Goal: Navigation & Orientation: Understand site structure

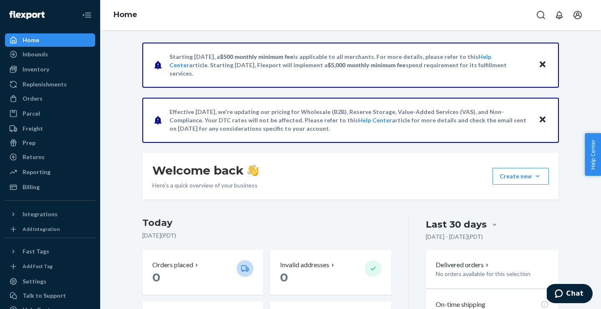
click at [578, 15] on icon "Open account menu" at bounding box center [577, 15] width 8 height 8
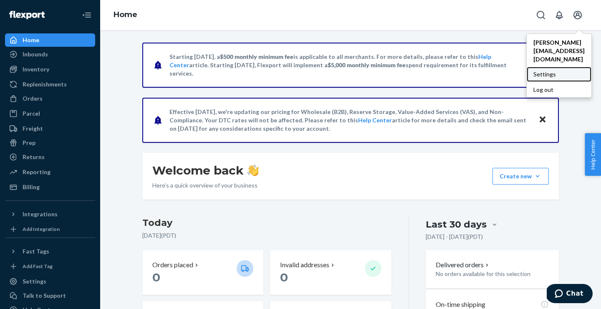
click at [527, 67] on div "Settings" at bounding box center [559, 74] width 65 height 15
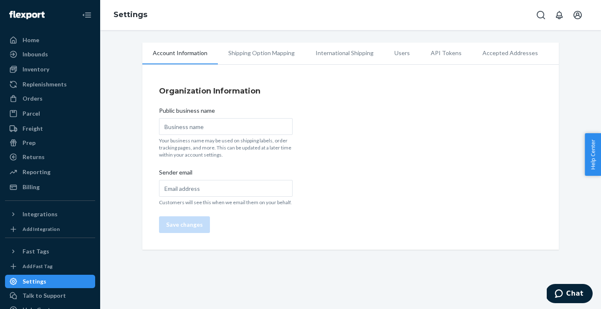
click at [397, 54] on li "Users" at bounding box center [402, 53] width 36 height 21
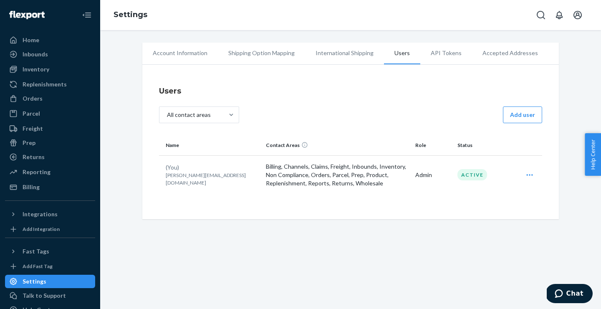
click at [530, 172] on icon "Open user actions" at bounding box center [529, 175] width 8 height 8
click at [475, 193] on span "Edit" at bounding box center [491, 195] width 52 height 6
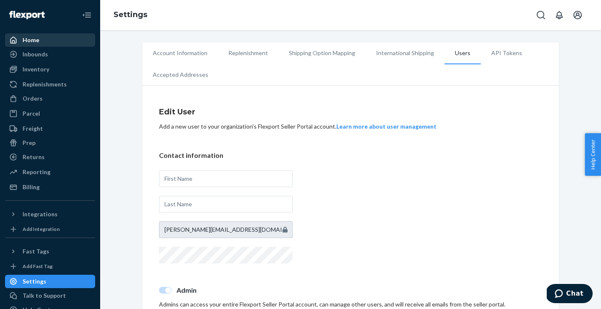
click at [38, 41] on div "Home" at bounding box center [31, 40] width 17 height 8
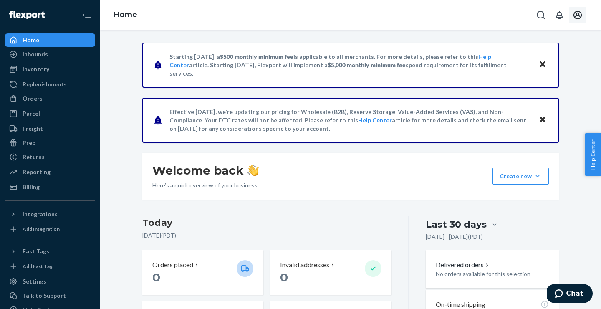
click at [580, 15] on icon "Open account menu" at bounding box center [578, 15] width 10 height 10
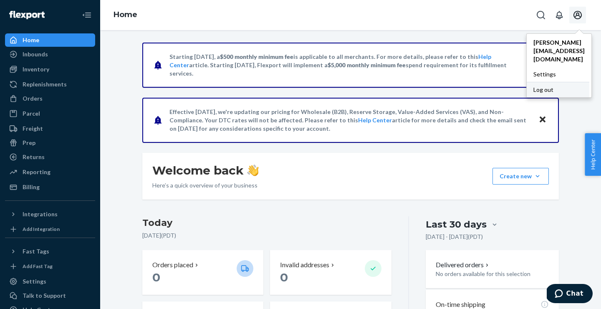
click at [527, 82] on div "Log out" at bounding box center [558, 89] width 63 height 15
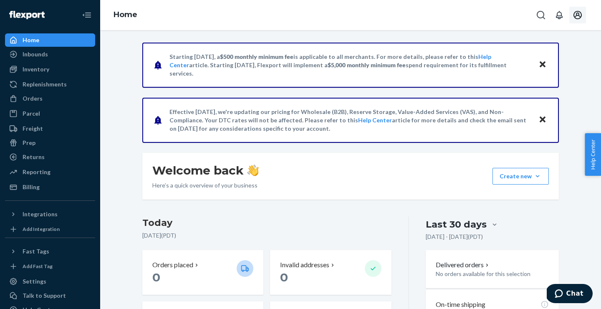
click at [578, 16] on icon "Open account menu" at bounding box center [578, 15] width 10 height 10
click at [130, 86] on div "Starting [DATE], a $500 monthly minimum fee is applicable to all merchants. For…" at bounding box center [350, 266] width 488 height 446
click at [28, 97] on div "Orders" at bounding box center [33, 98] width 20 height 8
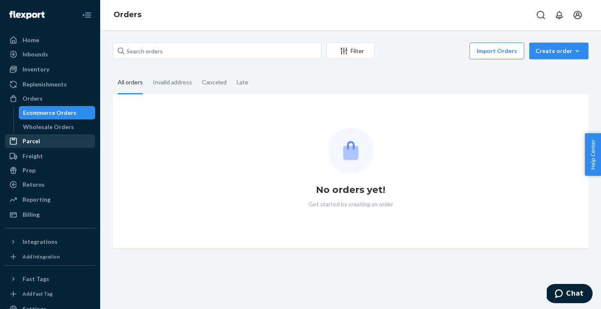
click at [32, 140] on div "Parcel" at bounding box center [32, 141] width 18 height 8
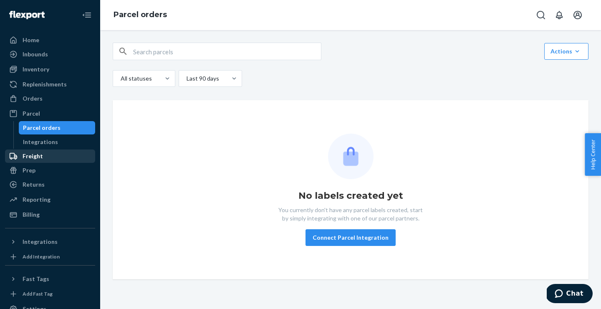
click at [33, 153] on div "Freight" at bounding box center [33, 156] width 20 height 8
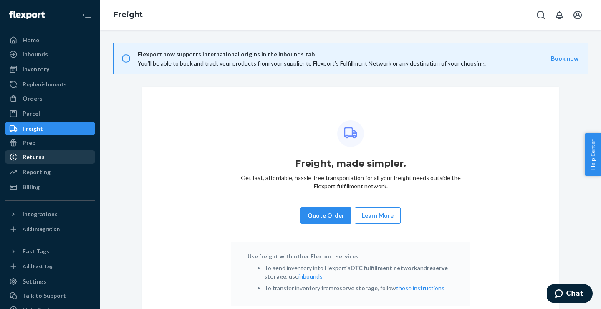
click at [34, 159] on div "Returns" at bounding box center [34, 157] width 22 height 8
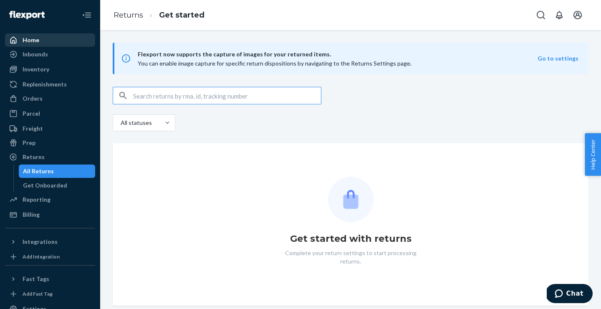
click at [30, 40] on div "Home" at bounding box center [31, 40] width 17 height 8
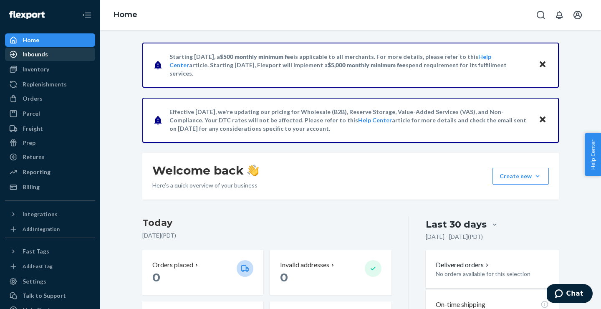
click at [31, 50] on div "Inbounds" at bounding box center [35, 54] width 25 height 8
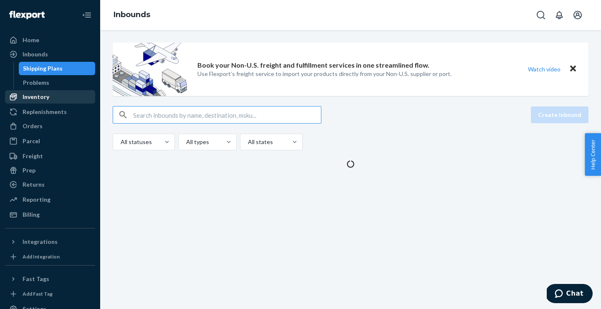
click at [35, 98] on div "Inventory" at bounding box center [36, 97] width 27 height 8
